Goal: Task Accomplishment & Management: Manage account settings

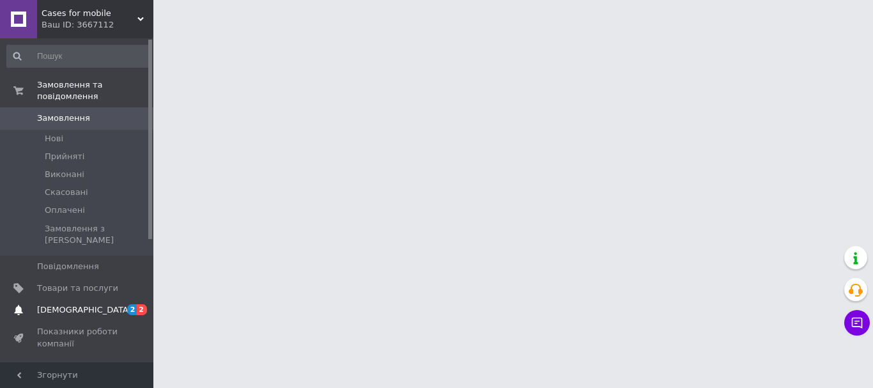
click at [51, 304] on span "[DEMOGRAPHIC_DATA]" at bounding box center [84, 310] width 95 height 12
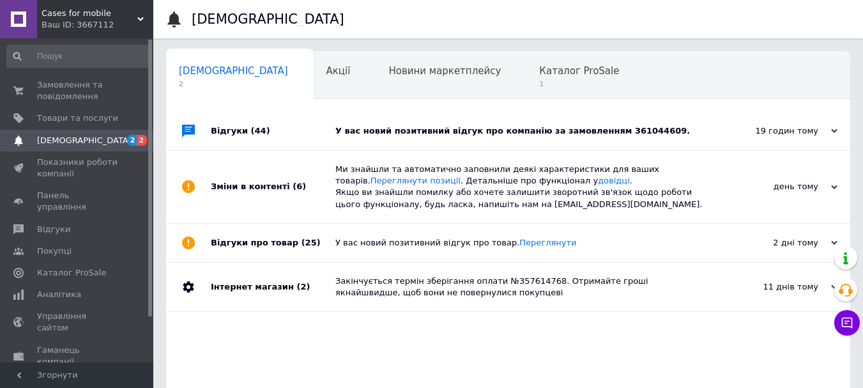
click at [539, 129] on div "У вас новий позитивний відгук про компанію за замовленням 361044609." at bounding box center [522, 131] width 374 height 12
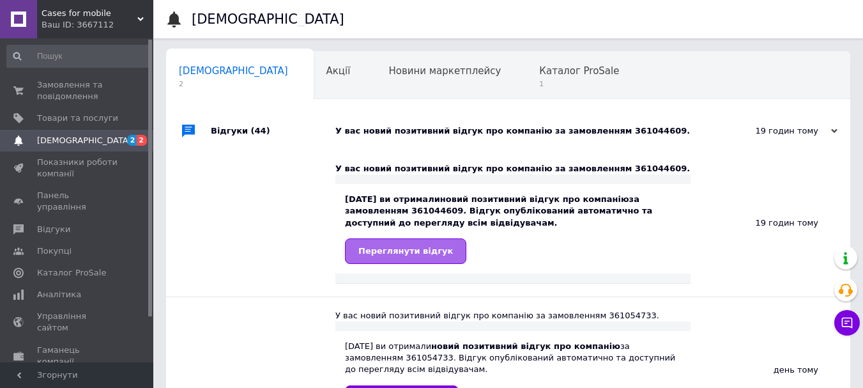
click at [392, 256] on span "Переглянути відгук" at bounding box center [405, 251] width 95 height 10
click at [539, 75] on span "Каталог ProSale" at bounding box center [579, 71] width 80 height 12
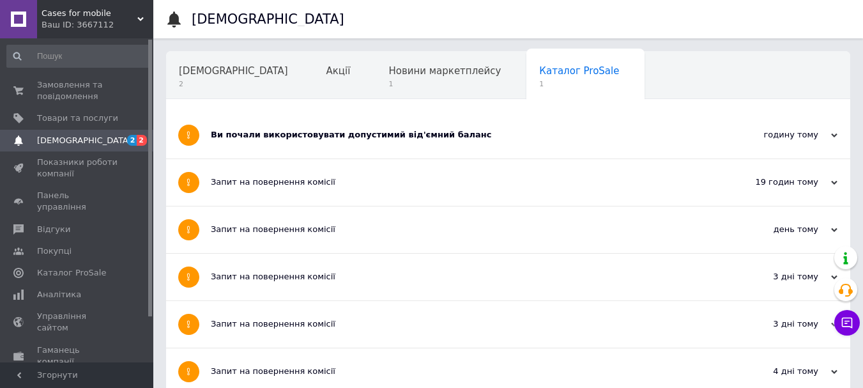
click at [305, 129] on div "Ви почали використовувати допустимий від'ємний баланс" at bounding box center [460, 135] width 499 height 12
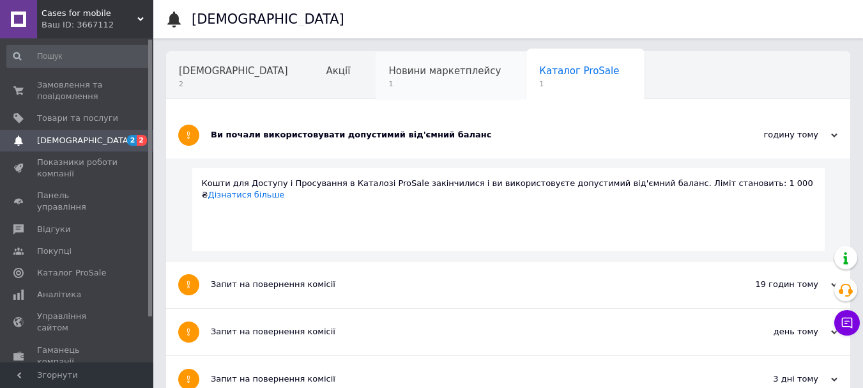
click at [389, 86] on span "1" at bounding box center [445, 84] width 112 height 10
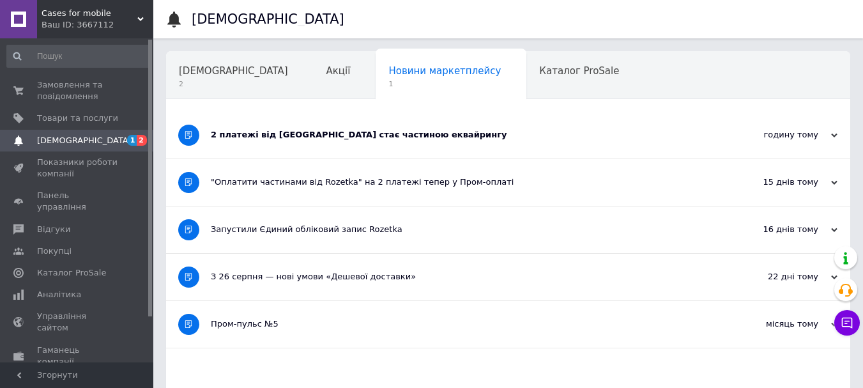
click at [348, 136] on div "2 платежі від Rozetka стає частиною еквайрингу" at bounding box center [460, 135] width 499 height 12
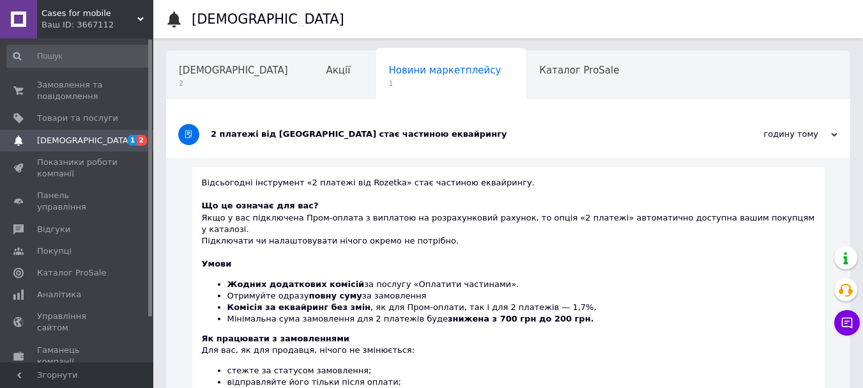
scroll to position [128, 0]
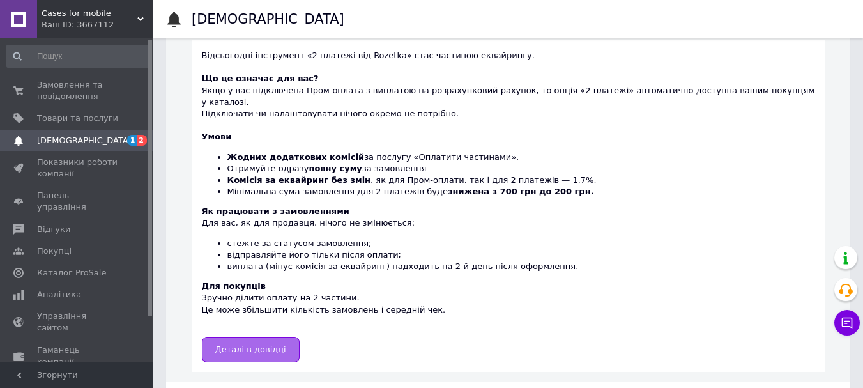
click at [283, 344] on span "Деталі в довідці" at bounding box center [250, 349] width 71 height 10
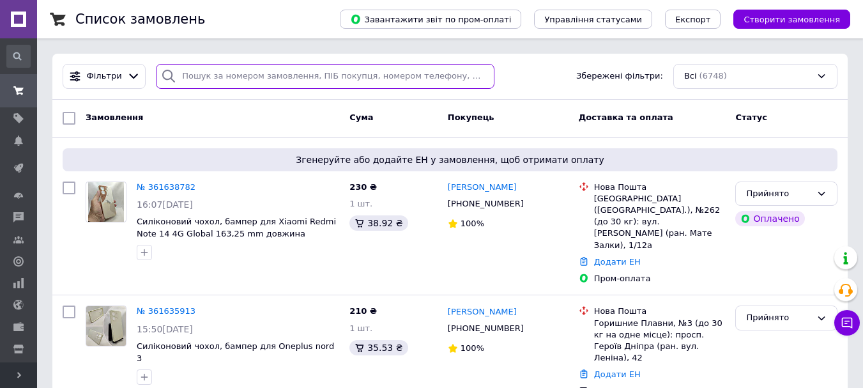
click at [266, 74] on input "search" at bounding box center [325, 76] width 339 height 25
paste input "361411037"
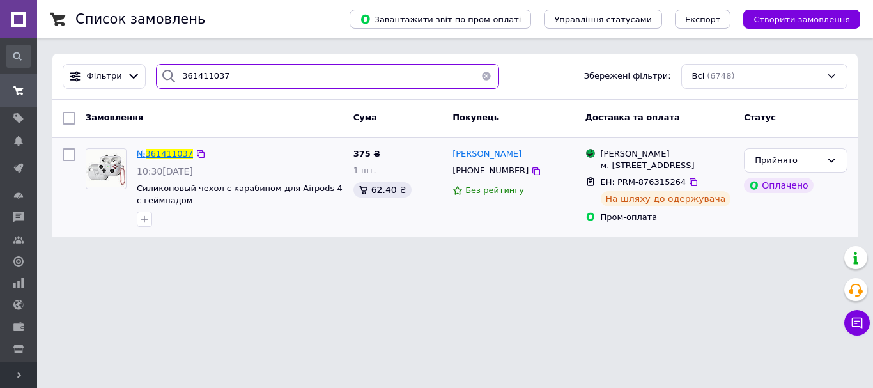
type input "361411037"
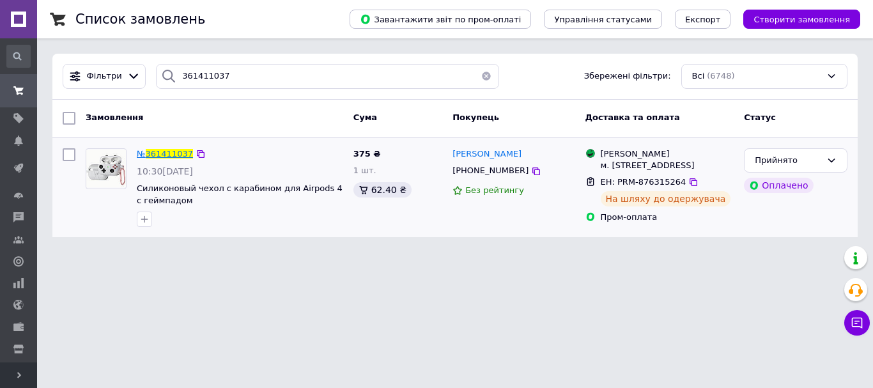
click at [174, 157] on span "361411037" at bounding box center [169, 154] width 47 height 10
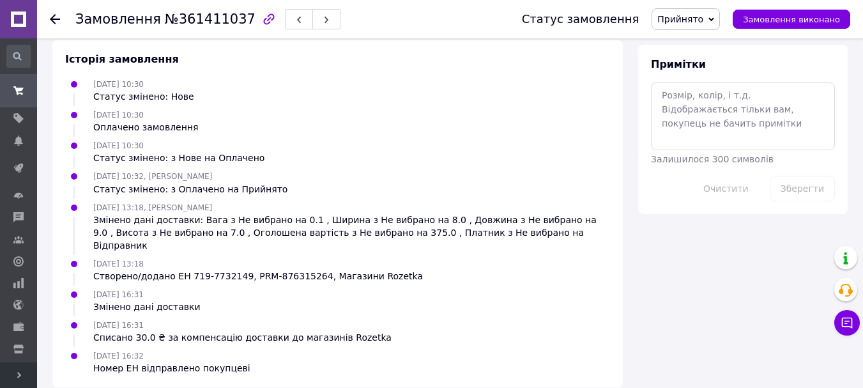
scroll to position [447, 0]
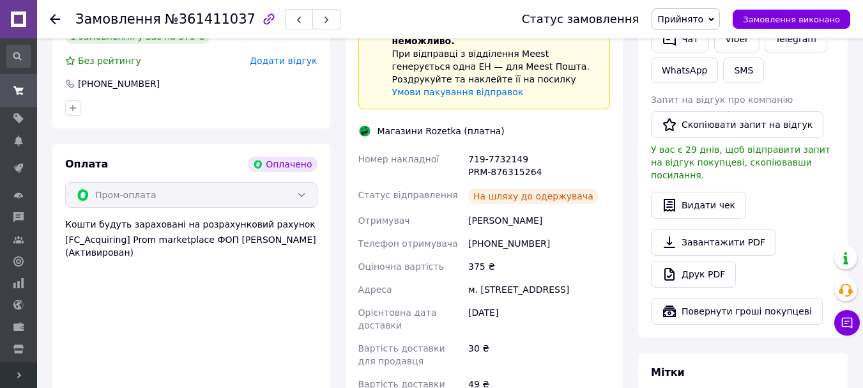
scroll to position [511, 0]
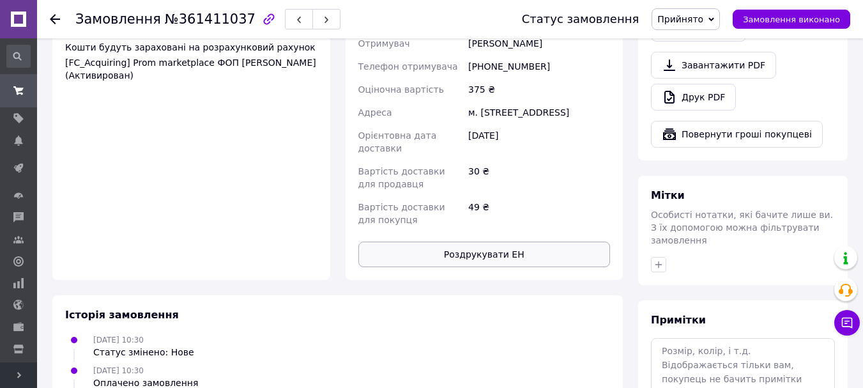
click at [482, 252] on button "Роздрукувати ЕН" at bounding box center [484, 255] width 252 height 26
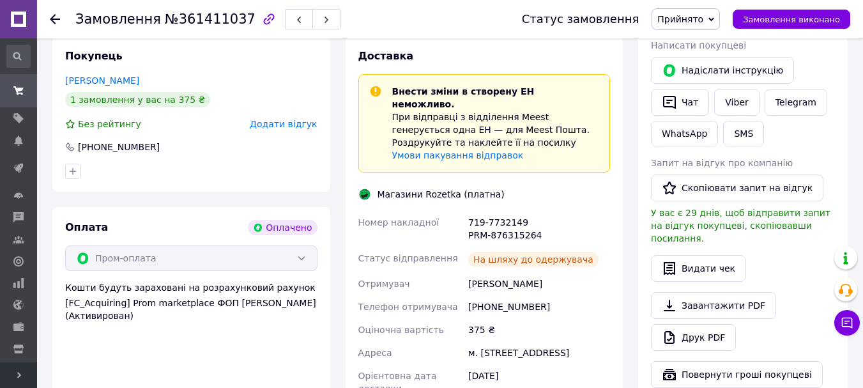
scroll to position [64, 0]
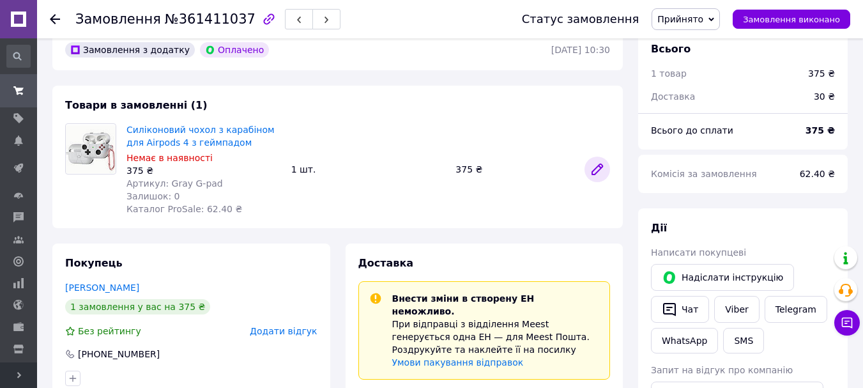
click at [592, 164] on icon at bounding box center [597, 169] width 15 height 15
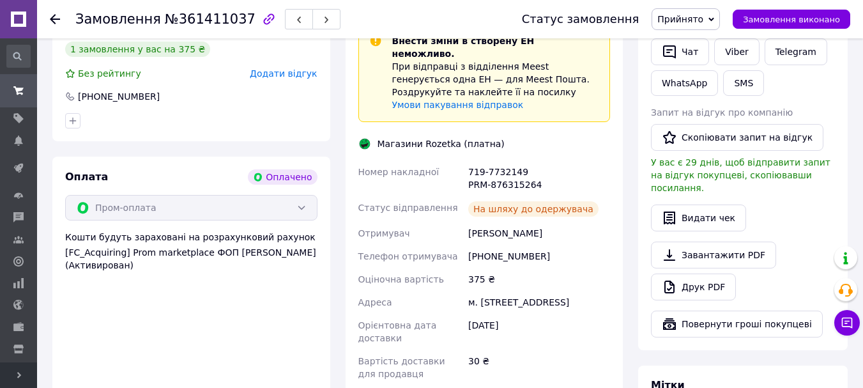
scroll to position [447, 0]
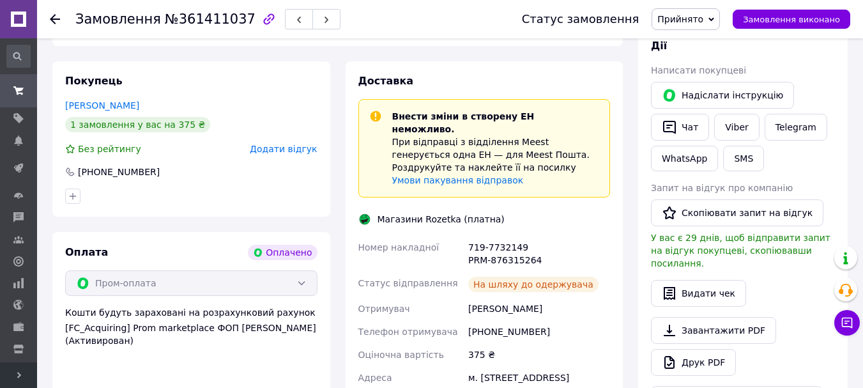
scroll to position [256, 0]
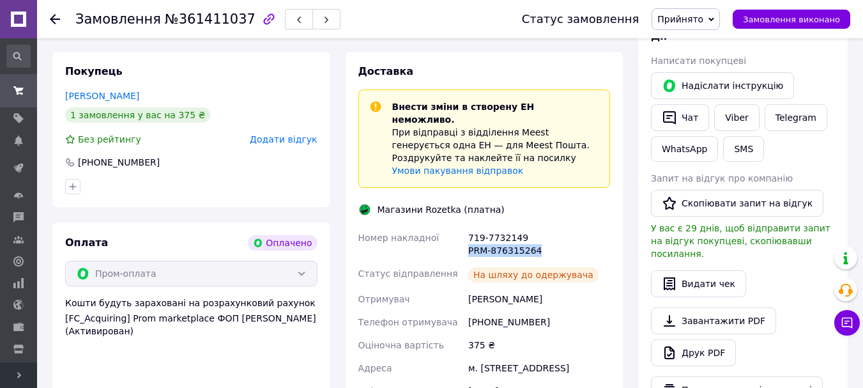
drag, startPoint x: 470, startPoint y: 239, endPoint x: 534, endPoint y: 238, distance: 63.3
click at [534, 238] on div "719-7732149 PRM-876315264" at bounding box center [539, 244] width 147 height 36
copy div "PRM-876315264"
click at [847, 321] on icon at bounding box center [847, 323] width 11 height 11
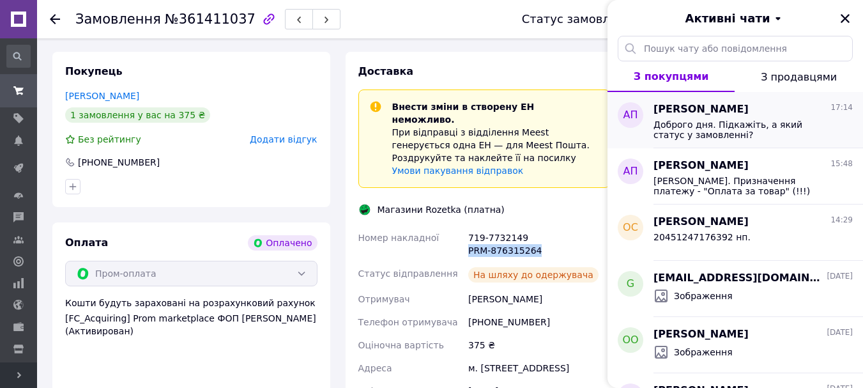
click at [712, 136] on span "Доброго дня. Підкажіть, а який статус у замовленні?" at bounding box center [744, 129] width 181 height 20
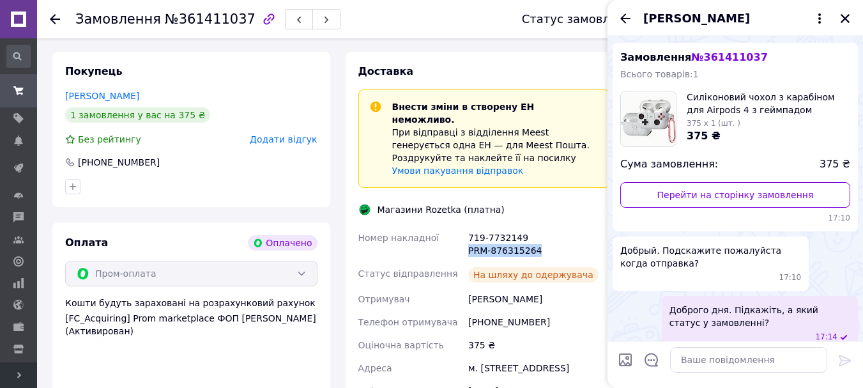
scroll to position [40, 0]
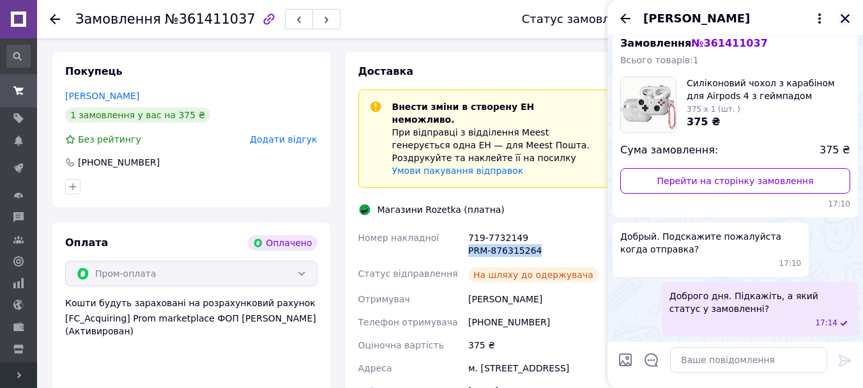
click at [847, 19] on icon "Закрити" at bounding box center [845, 18] width 9 height 9
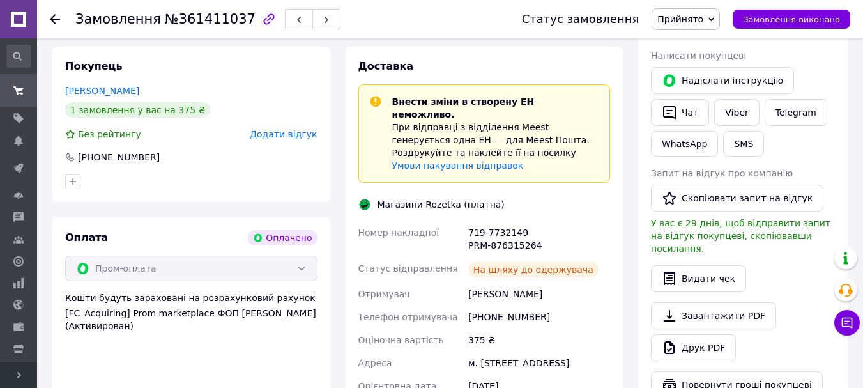
scroll to position [257, 0]
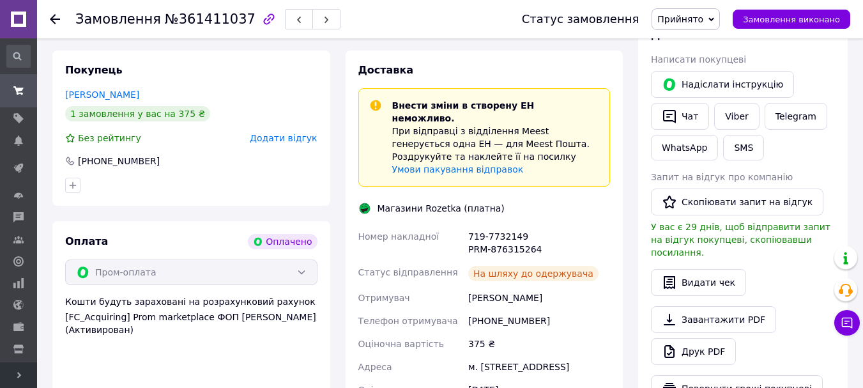
click at [469, 238] on div "719-7732149 PRM-876315264" at bounding box center [539, 243] width 147 height 36
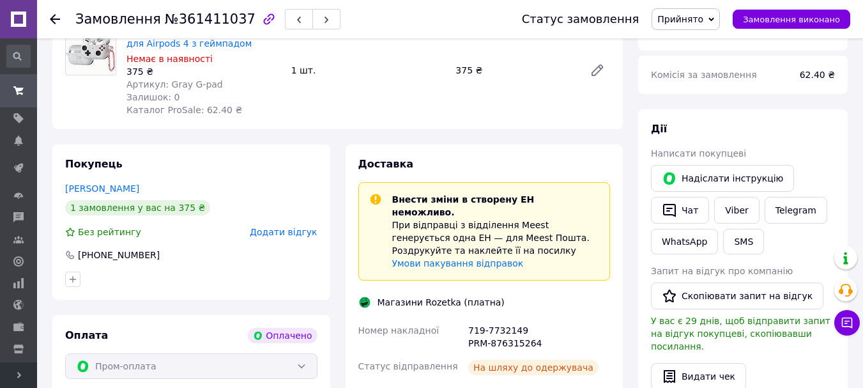
scroll to position [0, 0]
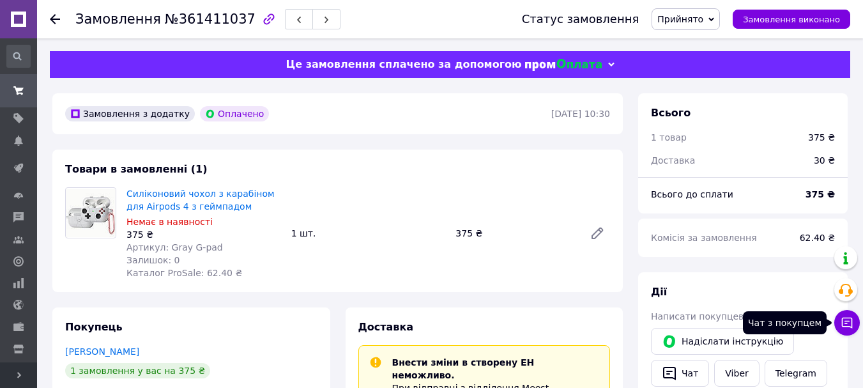
click at [851, 323] on icon at bounding box center [847, 322] width 13 height 13
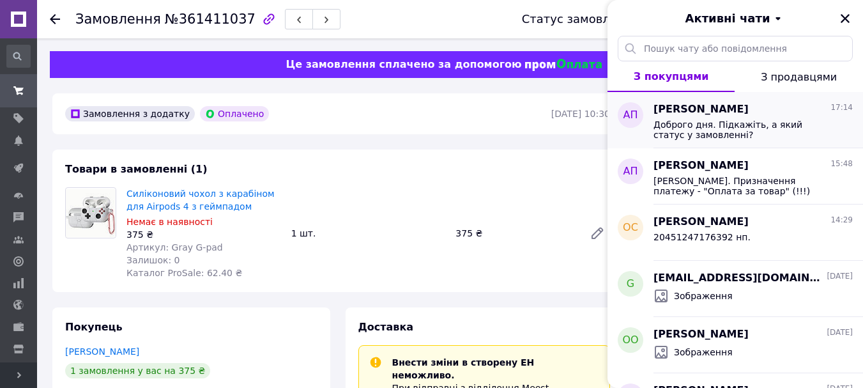
click at [716, 131] on span "Доброго дня. Підкажіть, а який статус у замовленні?" at bounding box center [744, 129] width 181 height 20
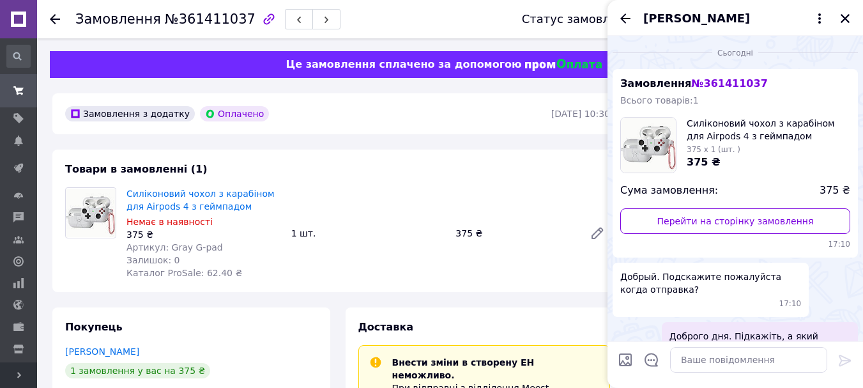
scroll to position [40, 0]
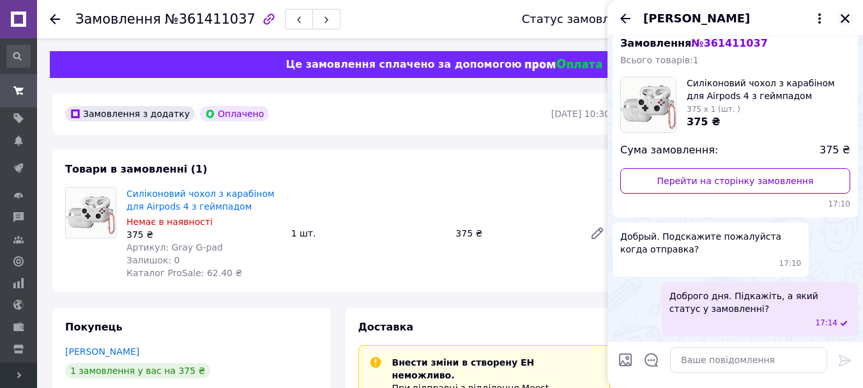
click at [843, 19] on icon "Закрити" at bounding box center [846, 19] width 12 height 12
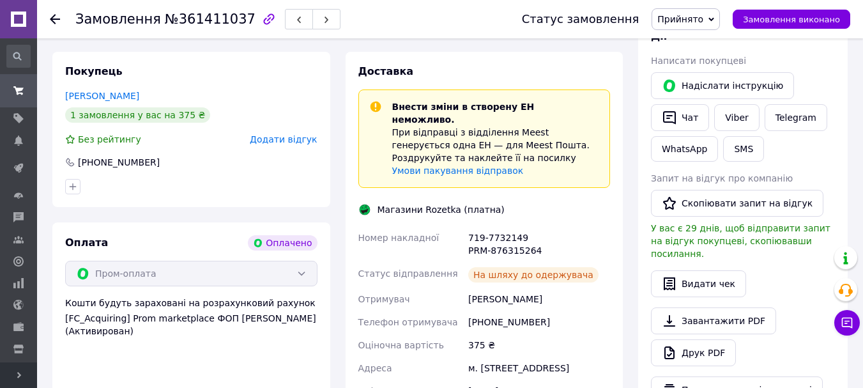
scroll to position [575, 0]
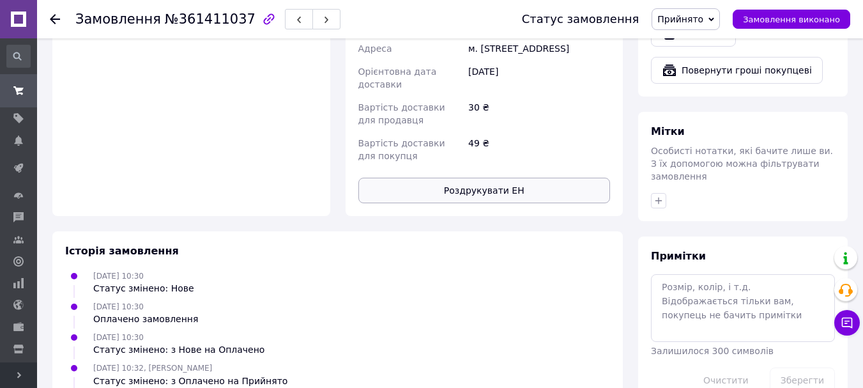
click at [497, 193] on button "Роздрукувати ЕН" at bounding box center [484, 191] width 252 height 26
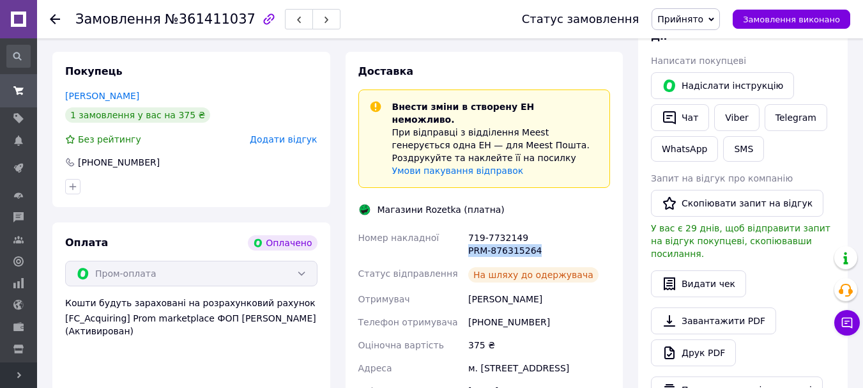
drag, startPoint x: 532, startPoint y: 239, endPoint x: 470, endPoint y: 238, distance: 62.6
click at [470, 238] on div "719-7732149 PRM-876315264" at bounding box center [539, 244] width 147 height 36
copy div "PRM-876315264"
click at [848, 321] on icon at bounding box center [847, 323] width 11 height 11
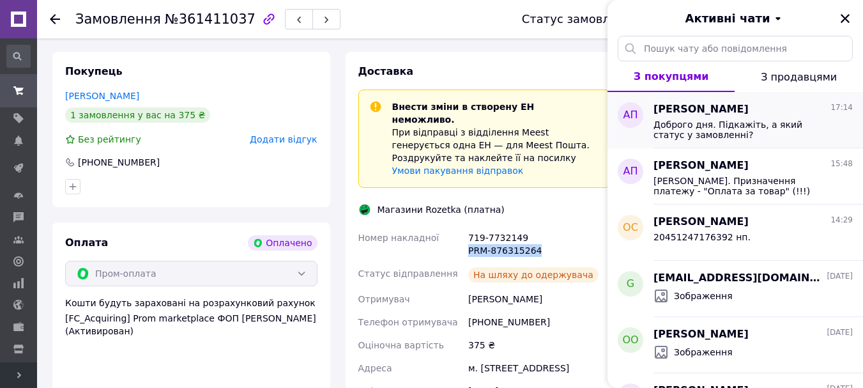
click at [780, 123] on span "Доброго дня. Підкажіть, а який статус у замовленні?" at bounding box center [744, 129] width 181 height 20
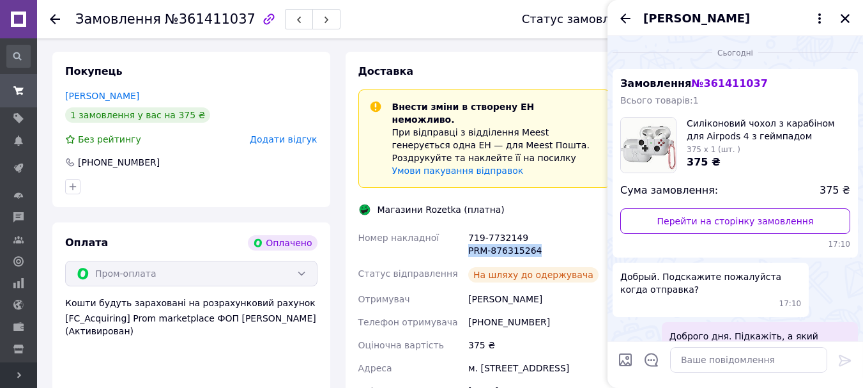
scroll to position [40, 0]
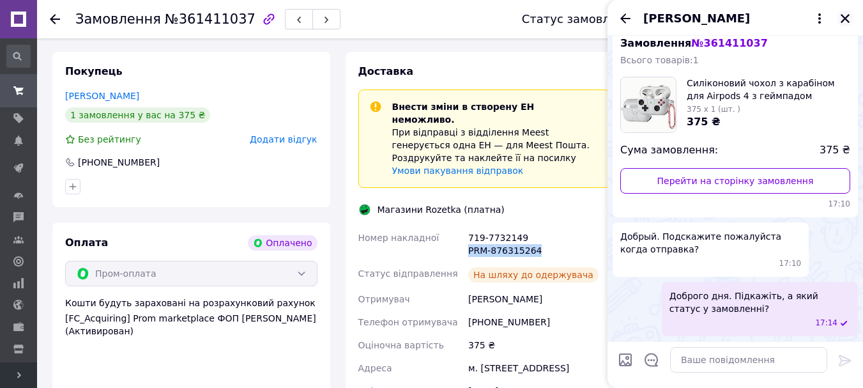
click at [846, 14] on icon "Закрити" at bounding box center [846, 19] width 12 height 12
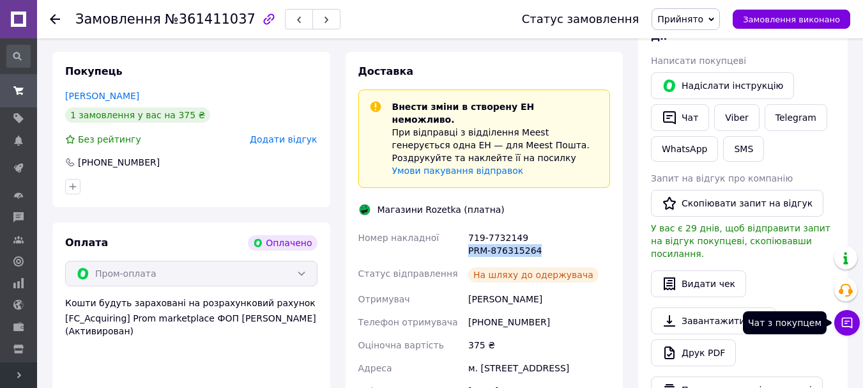
click at [847, 323] on icon at bounding box center [847, 323] width 11 height 11
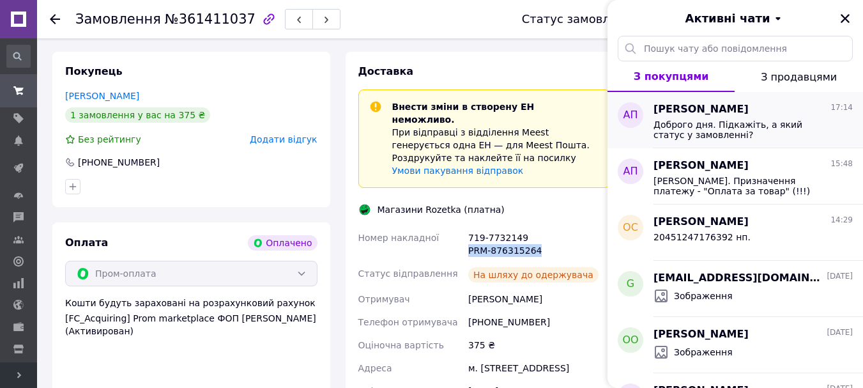
click at [717, 119] on span "Доброго дня. Підкажіть, а який статус у замовленні?" at bounding box center [744, 129] width 181 height 20
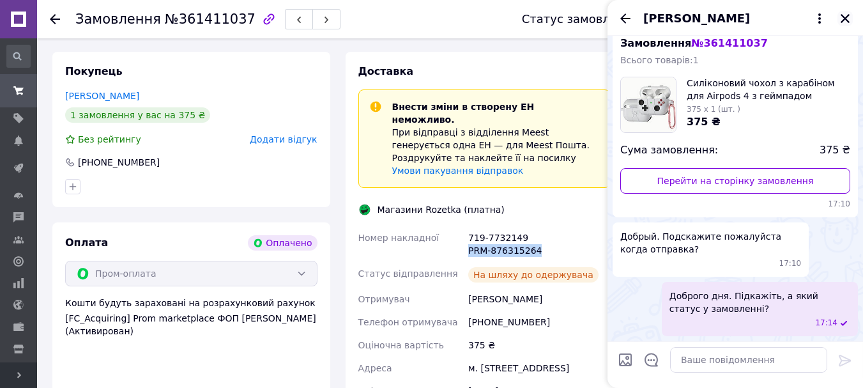
click at [851, 16] on icon "Закрити" at bounding box center [846, 19] width 12 height 12
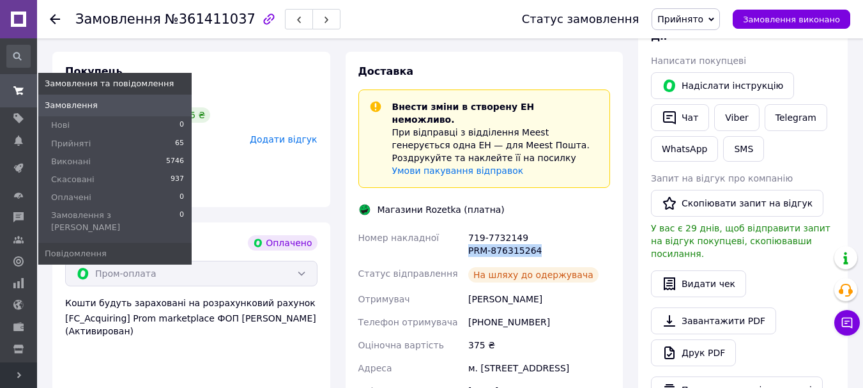
drag, startPoint x: 59, startPoint y: 107, endPoint x: 135, endPoint y: 77, distance: 81.8
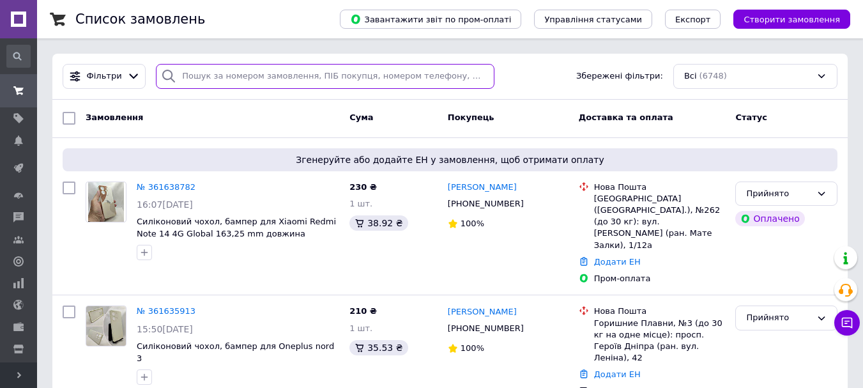
click at [247, 80] on input "search" at bounding box center [325, 76] width 339 height 25
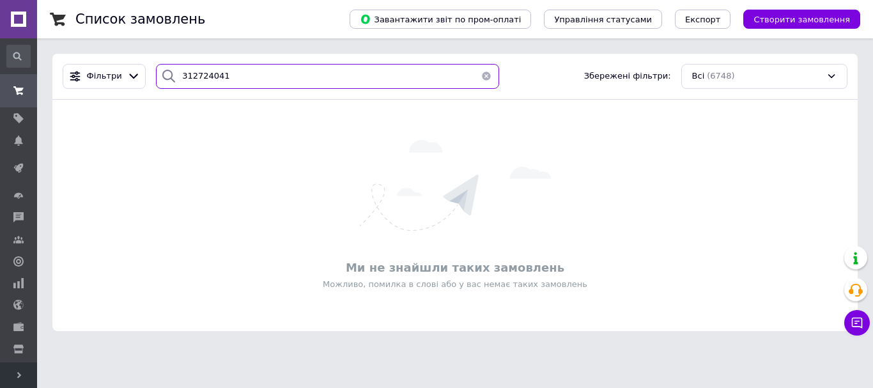
type input "312724041"
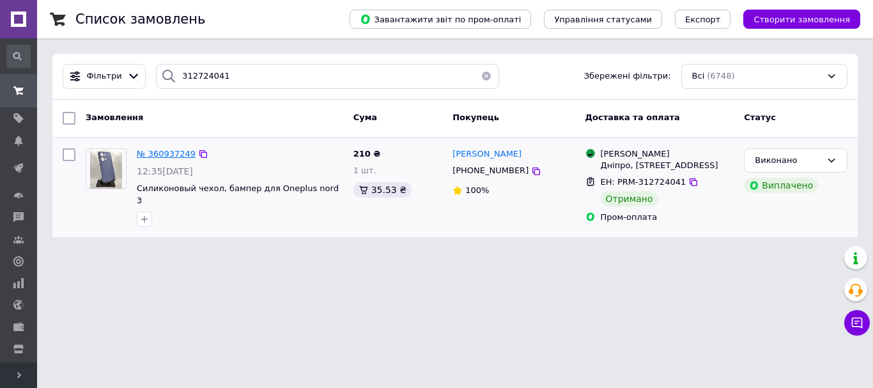
click at [173, 150] on span "№ 360937249" at bounding box center [166, 154] width 59 height 10
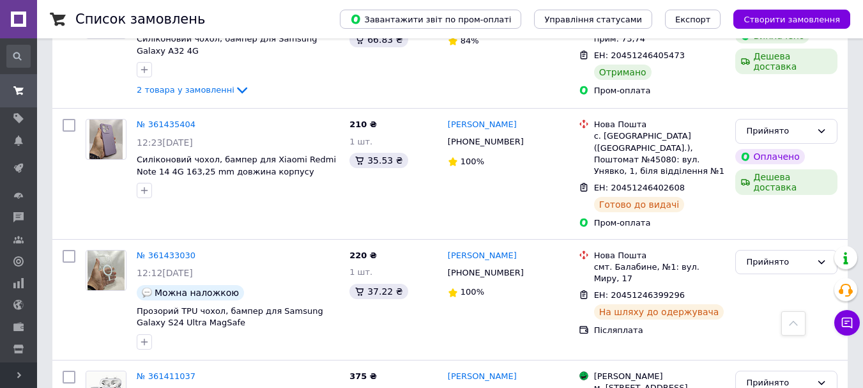
scroll to position [2045, 0]
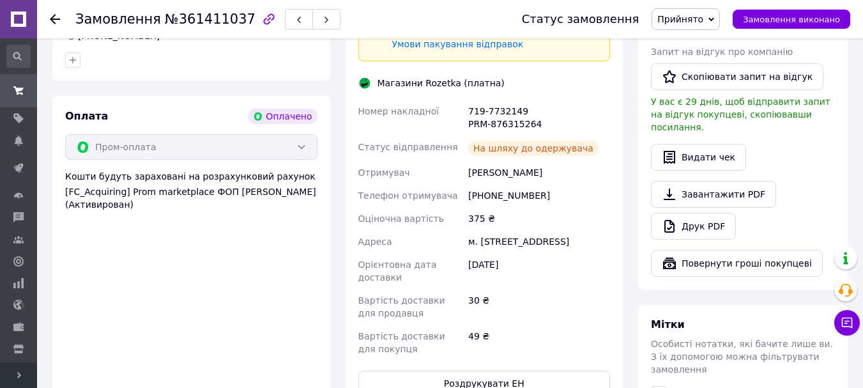
scroll to position [383, 0]
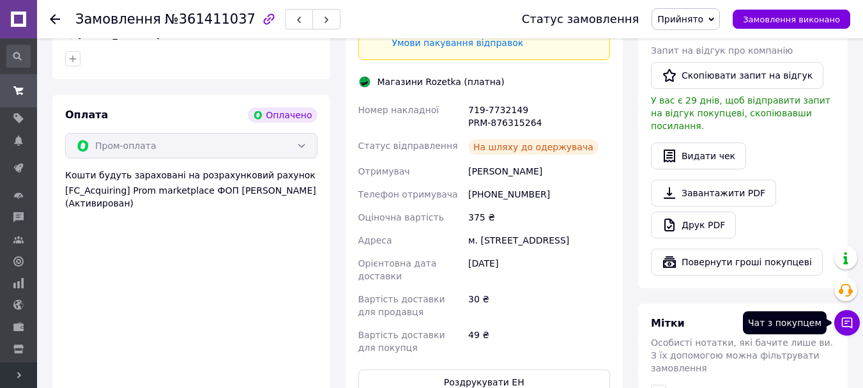
click at [845, 316] on button "Чат з покупцем" at bounding box center [848, 323] width 26 height 26
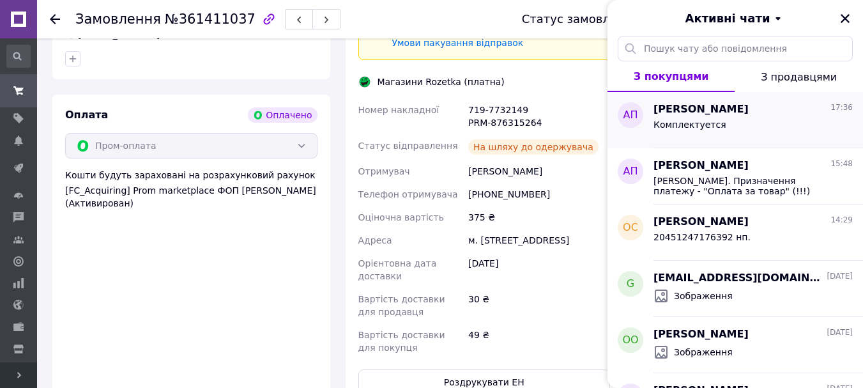
click at [710, 114] on span "[PERSON_NAME]" at bounding box center [701, 109] width 95 height 15
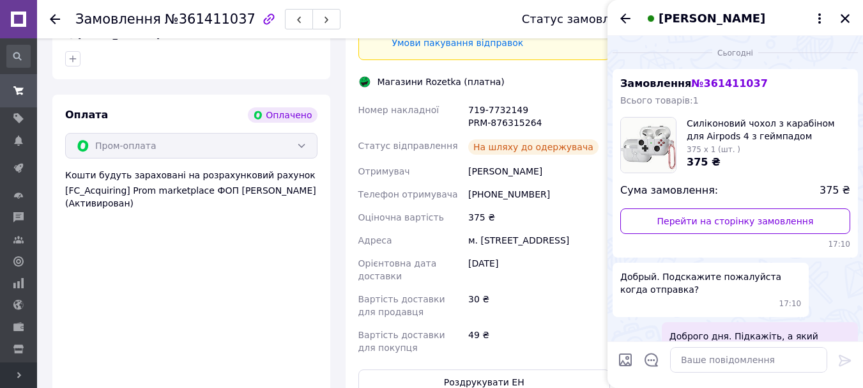
scroll to position [74, 0]
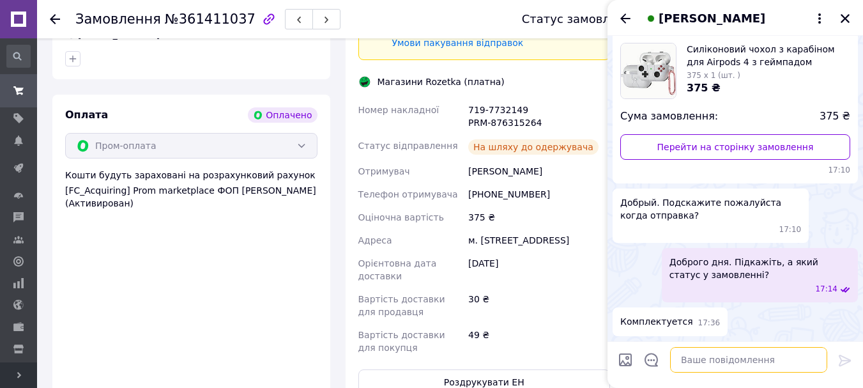
click at [712, 363] on textarea at bounding box center [748, 360] width 157 height 26
click at [626, 356] on input "Завантажити файли" at bounding box center [625, 359] width 15 height 15
type input "C:\fakepath\333.jpg"
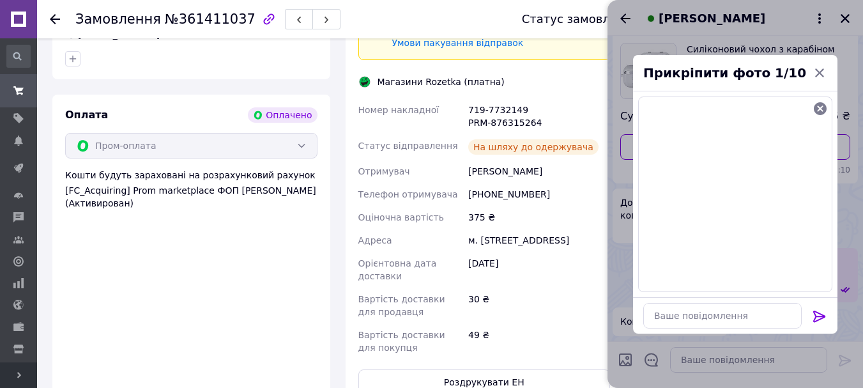
click at [819, 316] on icon at bounding box center [819, 316] width 15 height 15
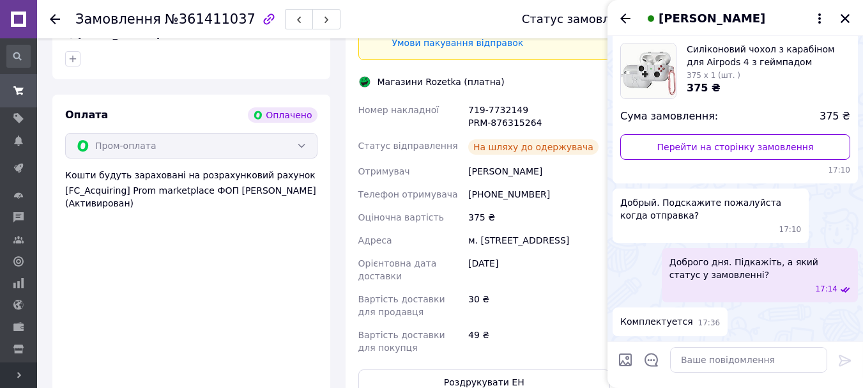
scroll to position [192, 0]
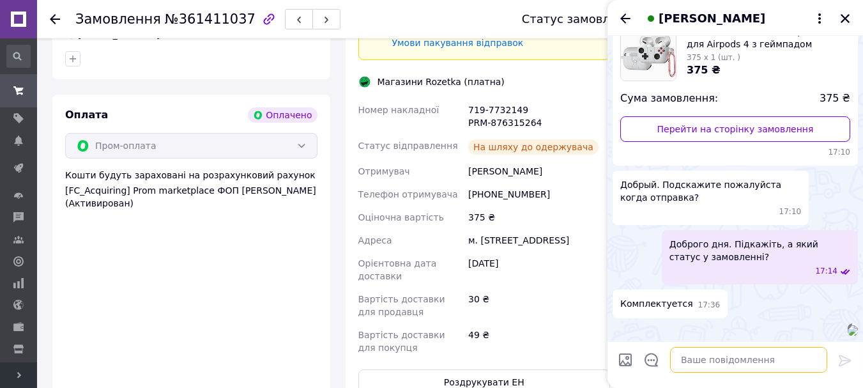
click at [702, 357] on textarea at bounding box center [748, 360] width 157 height 26
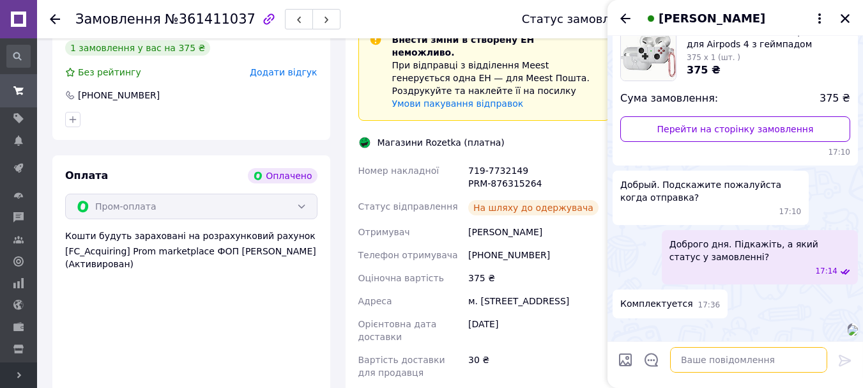
scroll to position [311, 0]
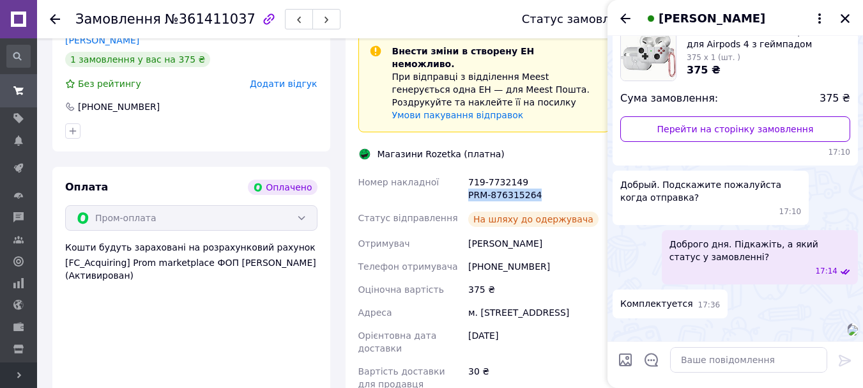
drag, startPoint x: 470, startPoint y: 183, endPoint x: 533, endPoint y: 183, distance: 63.3
click at [533, 183] on div "719-7732149 PRM-876315264" at bounding box center [539, 189] width 147 height 36
copy div "PRM-876315264"
